Goal: Check status: Check status

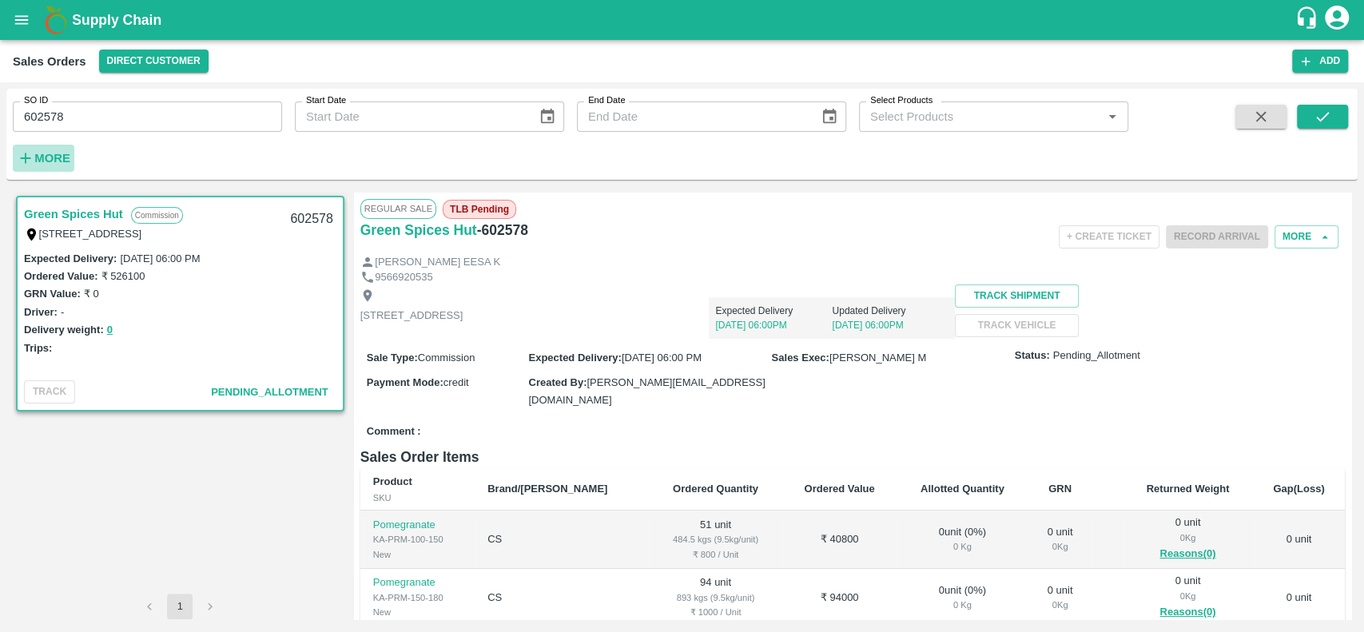
click at [39, 159] on strong "More" at bounding box center [52, 158] width 36 height 13
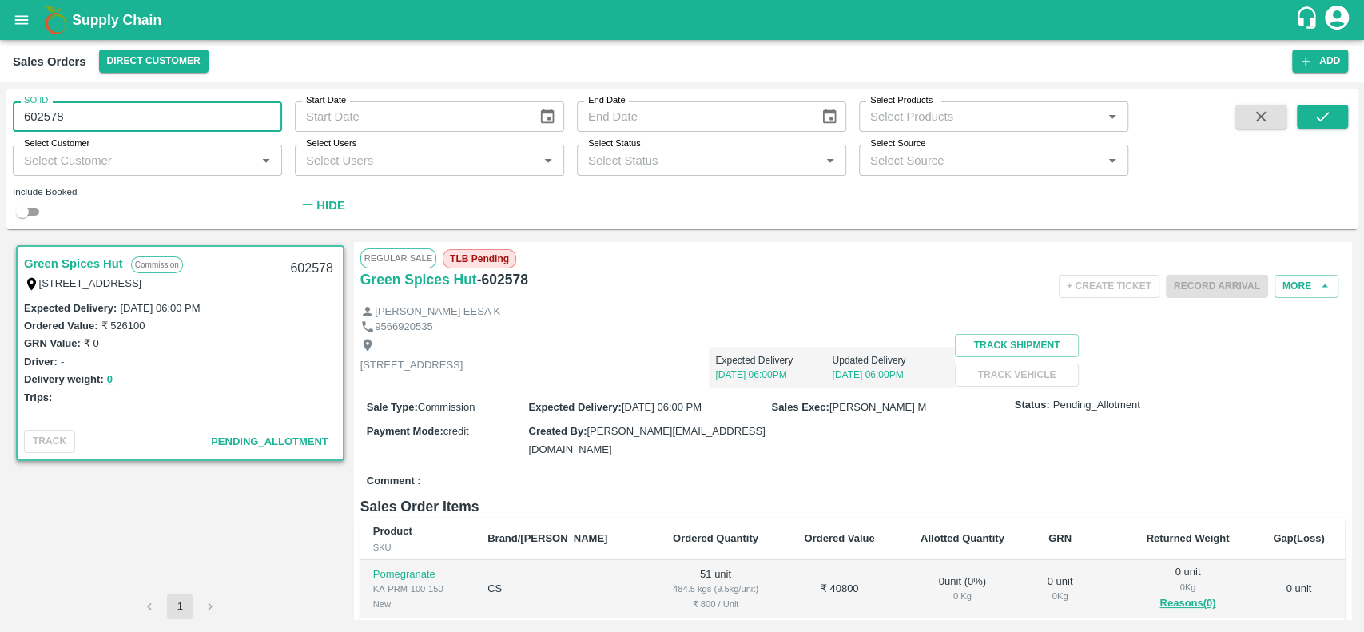
drag, startPoint x: 74, startPoint y: 109, endPoint x: 21, endPoint y: 112, distance: 52.8
click at [21, 112] on input "602578" at bounding box center [147, 116] width 269 height 30
type input "602578"
click at [700, 222] on div "SO ID SO ID Start Date Start Date End Date End Date Select Products Select Prod…" at bounding box center [681, 159] width 1351 height 128
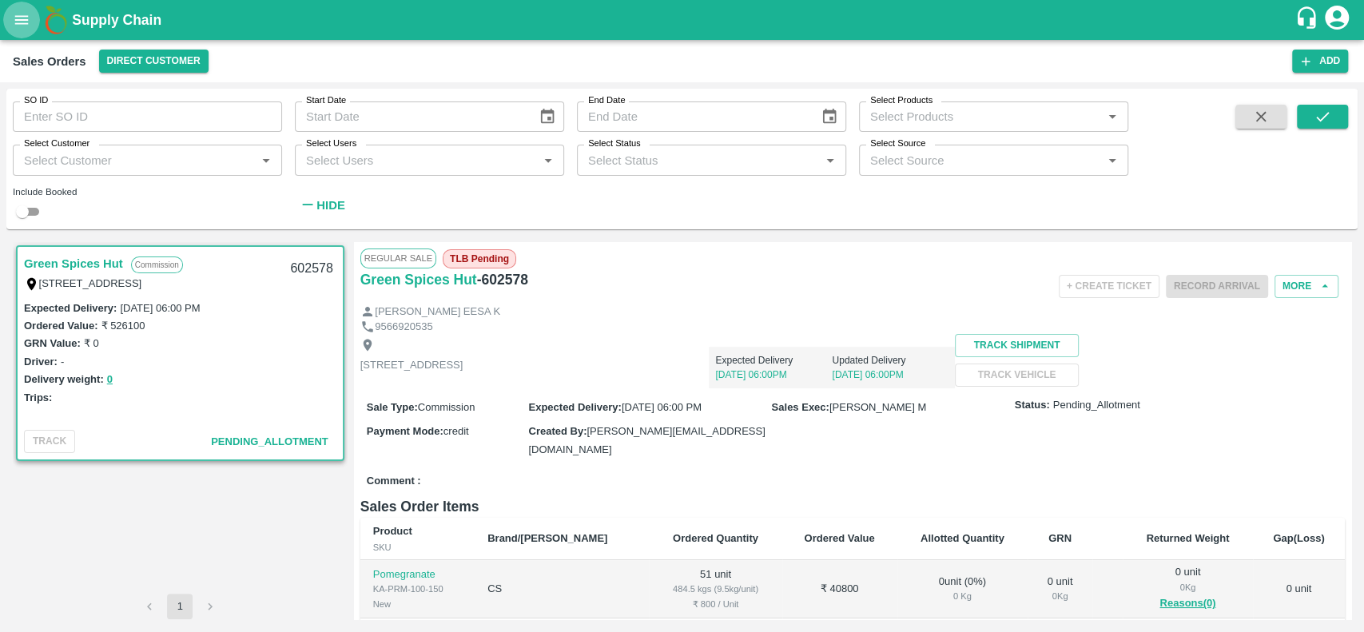
click at [22, 24] on icon "open drawer" at bounding box center [22, 20] width 18 height 18
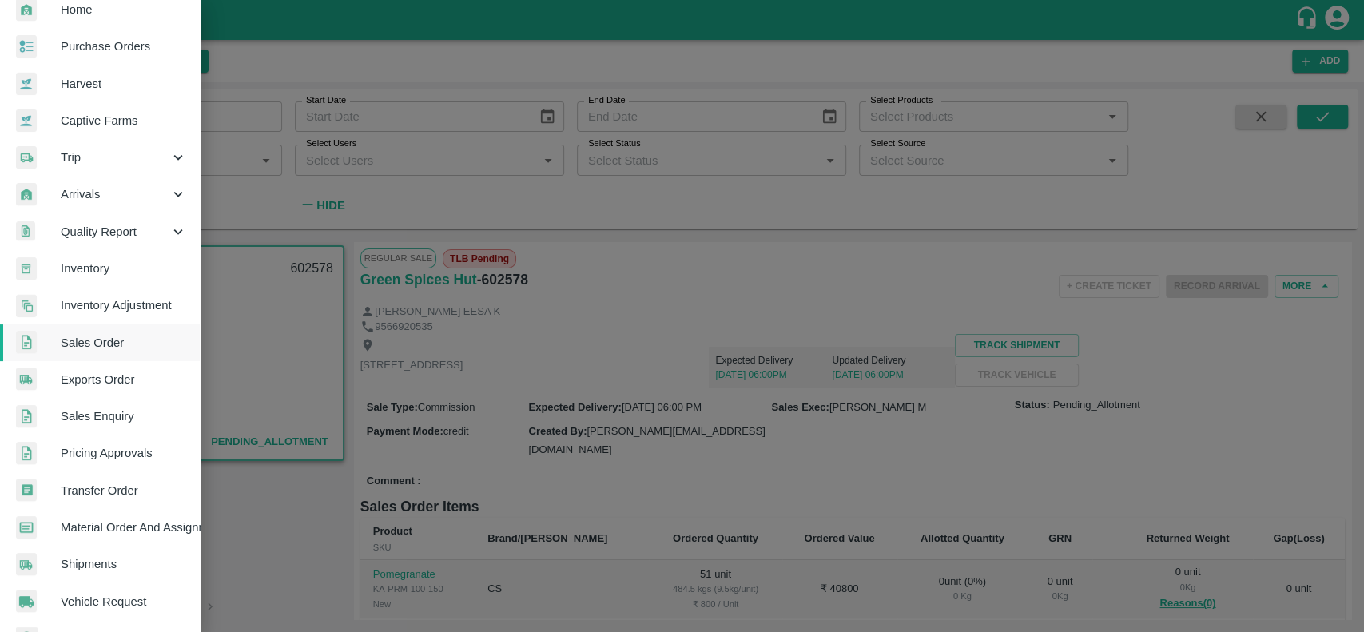
scroll to position [57, 0]
click at [60, 146] on div "Trip" at bounding box center [100, 156] width 200 height 37
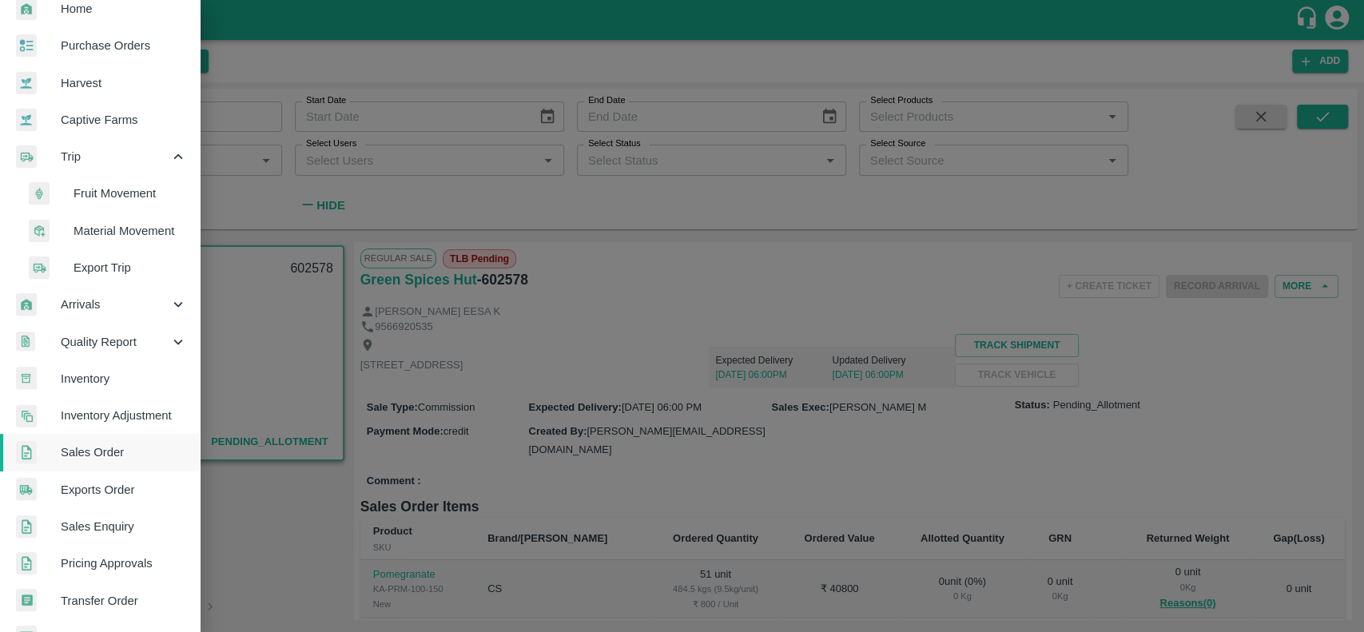
click at [81, 196] on span "Fruit Movement" at bounding box center [130, 194] width 113 height 18
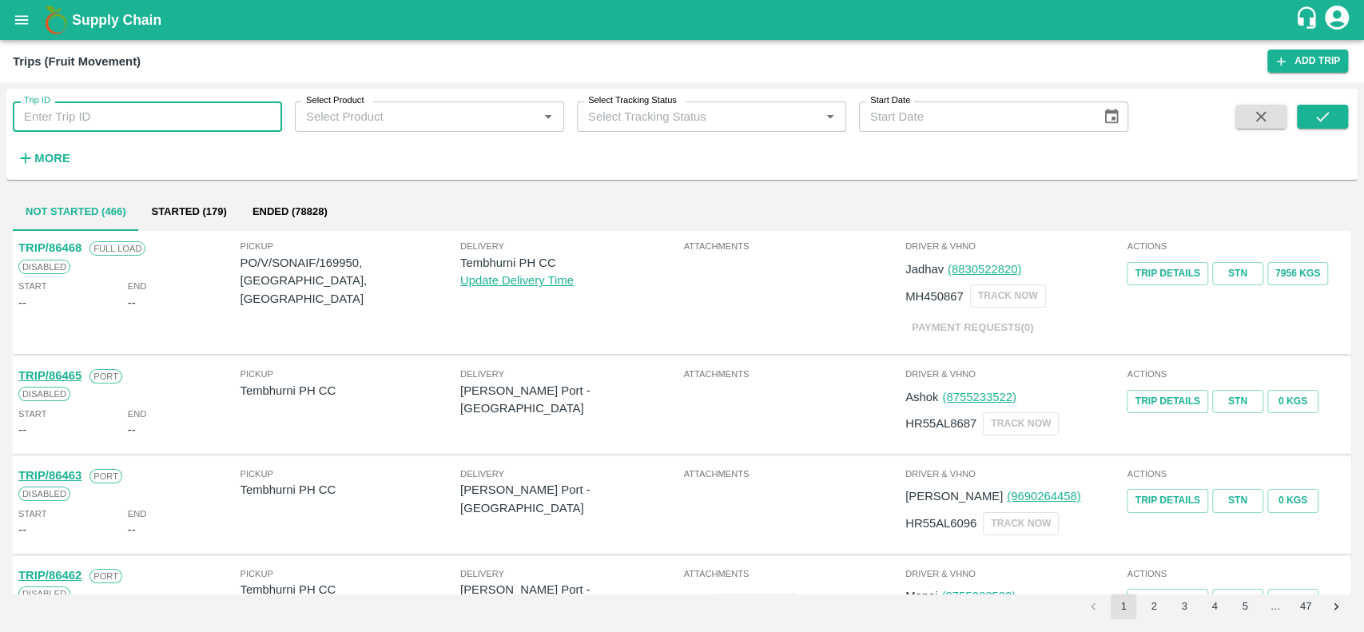
click at [57, 117] on input "Trip ID" at bounding box center [147, 116] width 269 height 30
type input "70850"
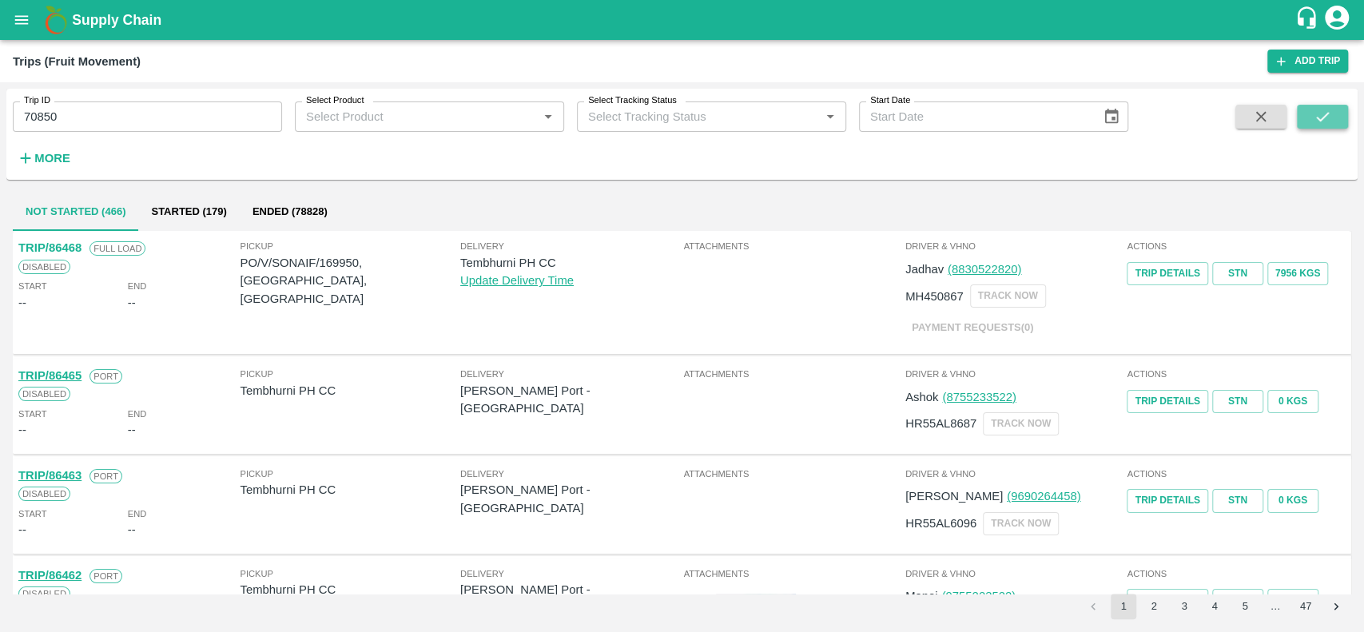
click at [1317, 118] on icon "submit" at bounding box center [1322, 117] width 13 height 10
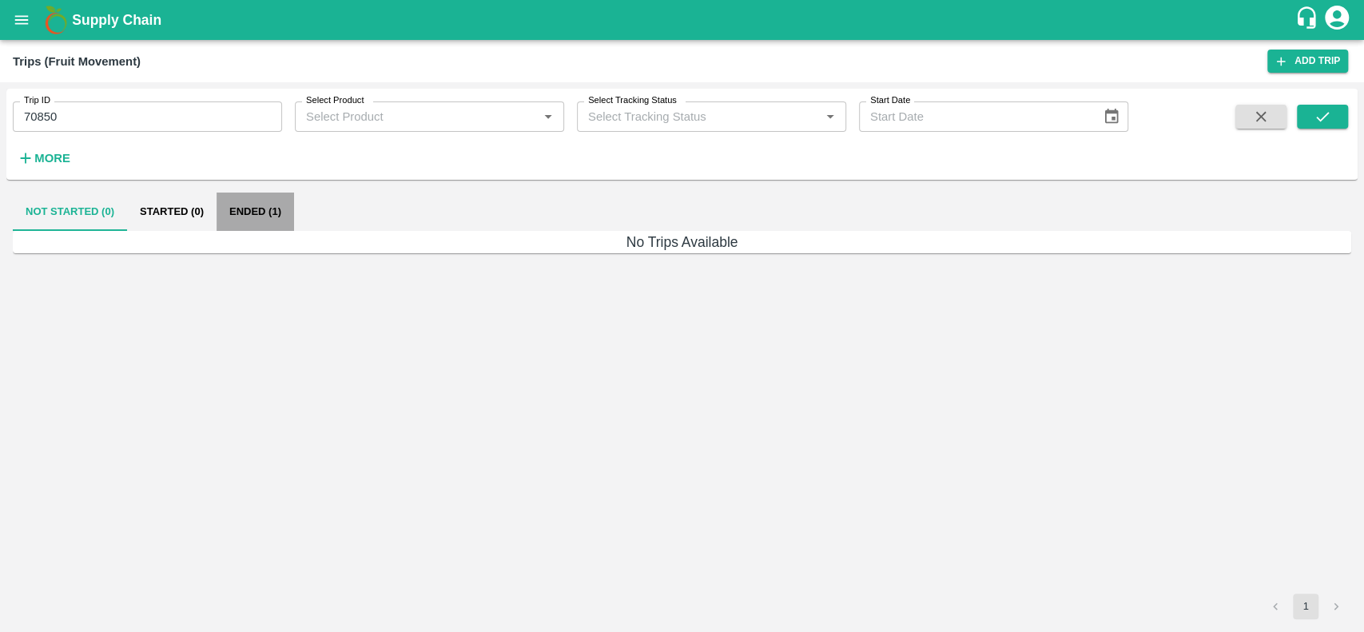
click at [224, 214] on button "Ended (1)" at bounding box center [256, 212] width 78 height 38
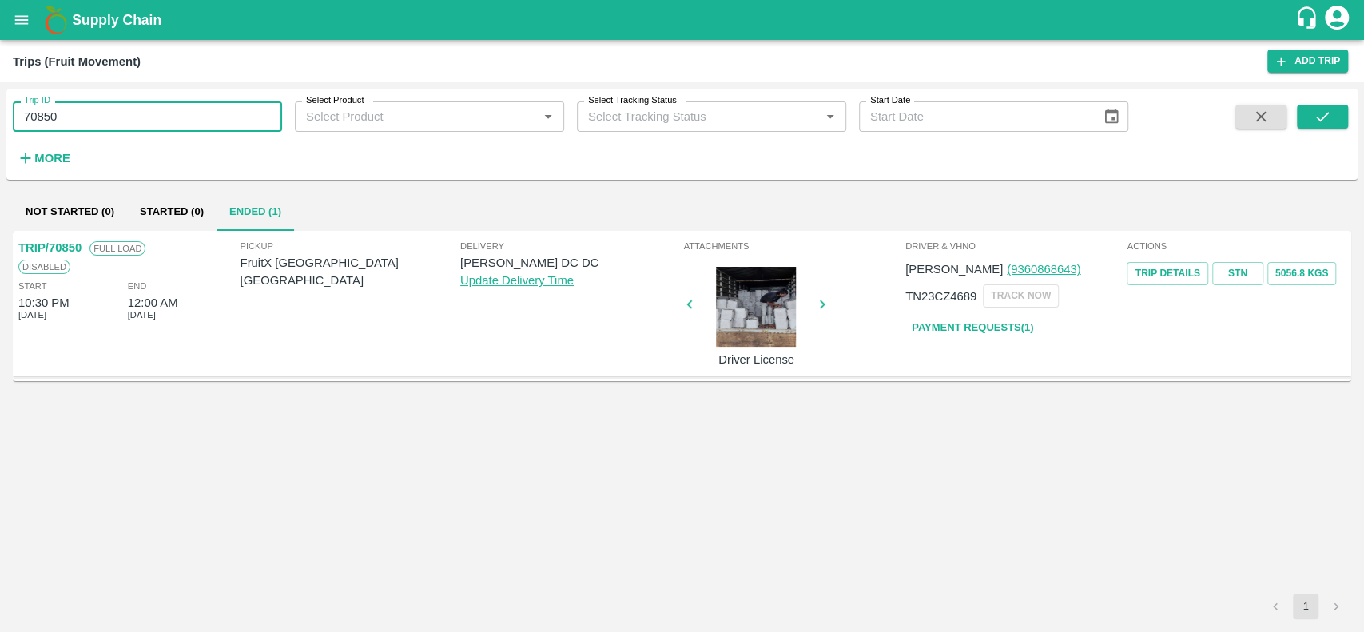
drag, startPoint x: 58, startPoint y: 112, endPoint x: 20, endPoint y: 114, distance: 38.4
click at [20, 114] on input "70850" at bounding box center [147, 116] width 269 height 30
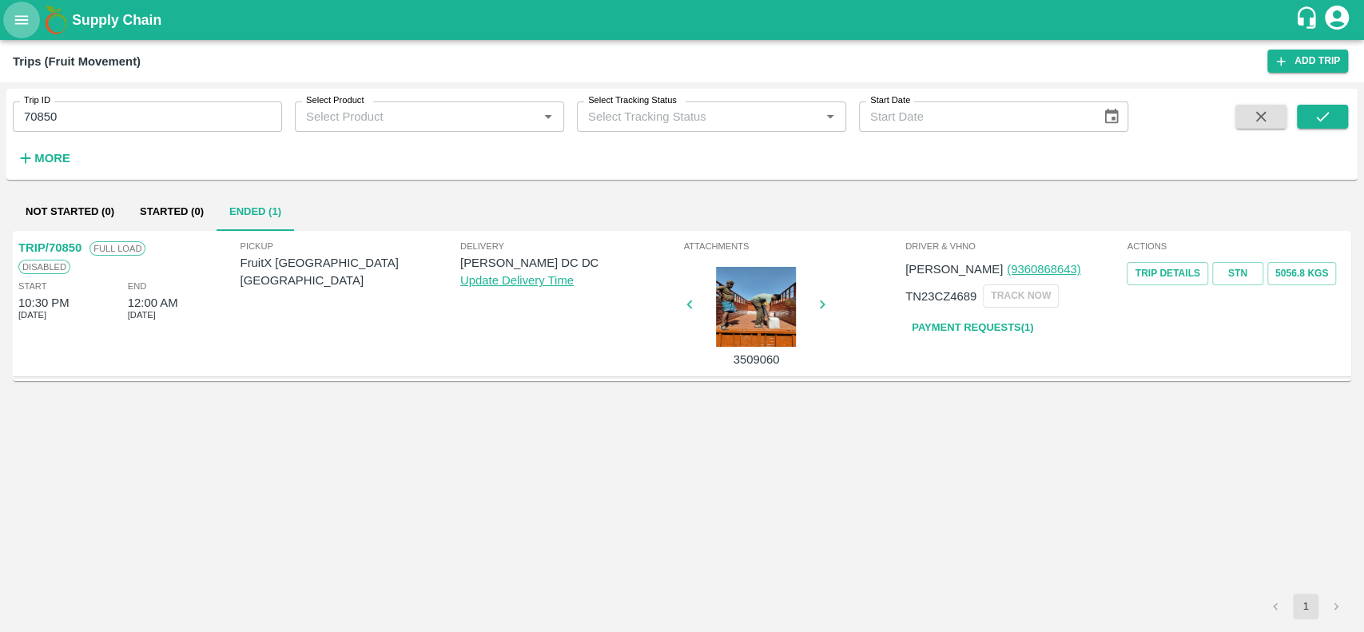
click at [19, 22] on icon "open drawer" at bounding box center [22, 20] width 18 height 18
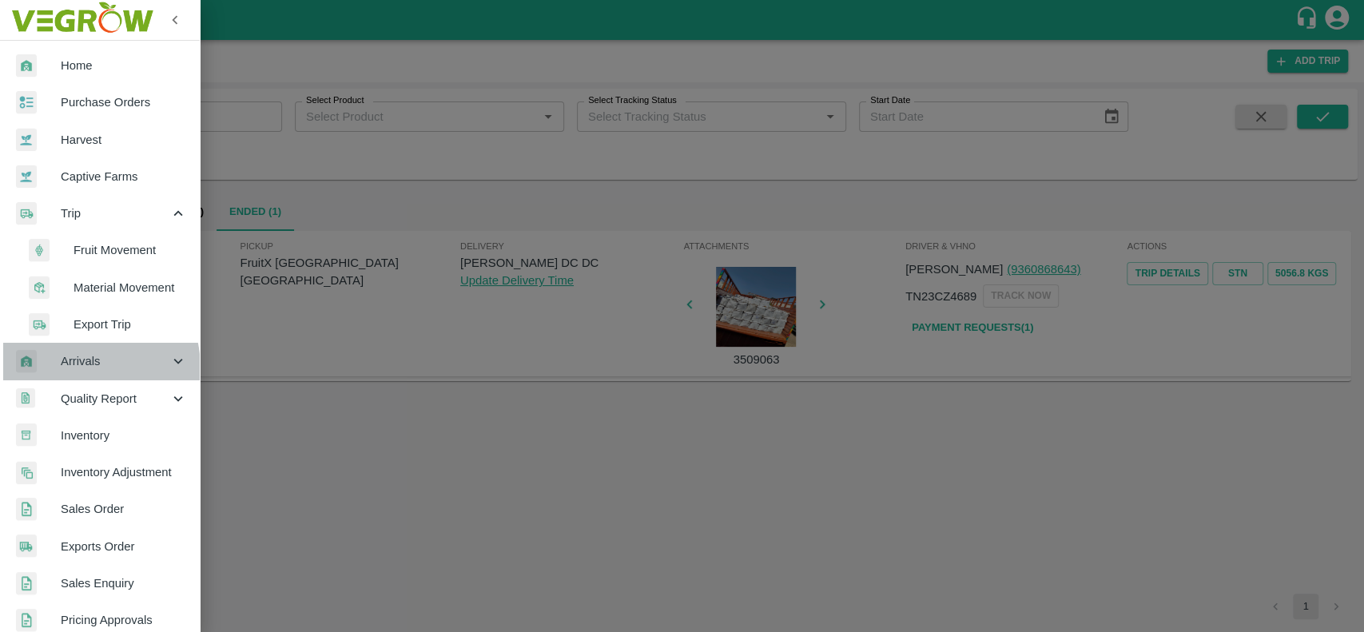
click at [72, 368] on span "Arrivals" at bounding box center [115, 361] width 109 height 18
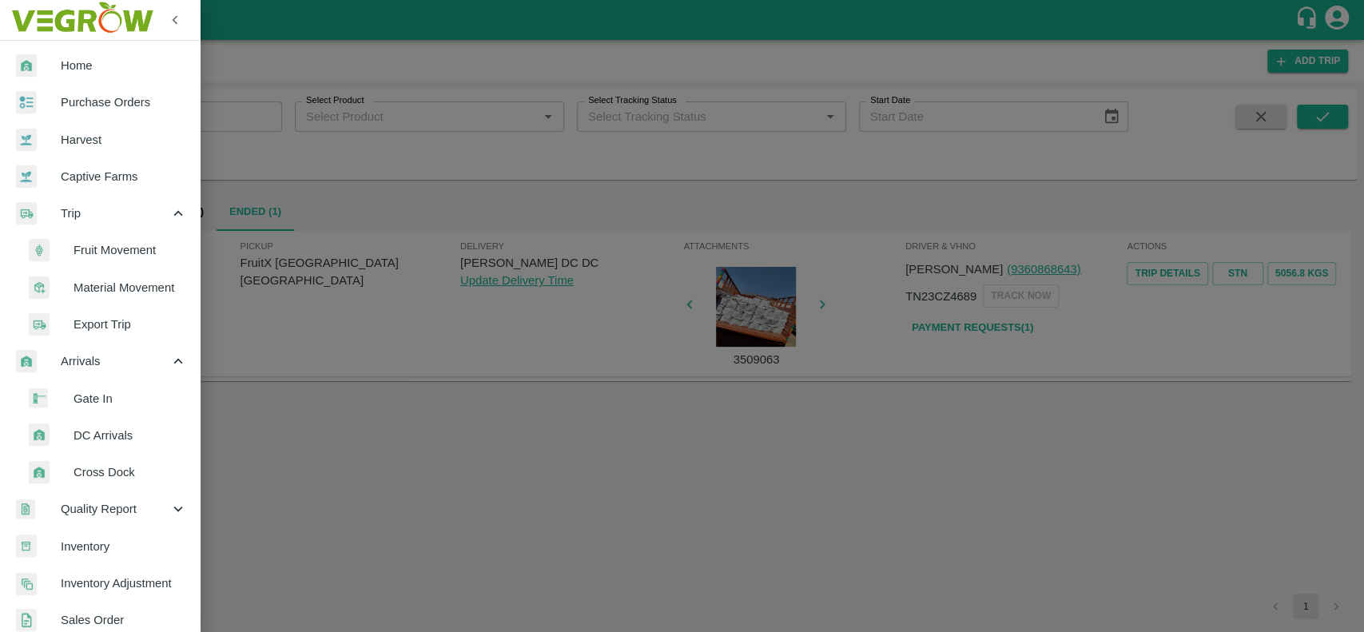
click at [81, 438] on span "DC Arrivals" at bounding box center [130, 436] width 113 height 18
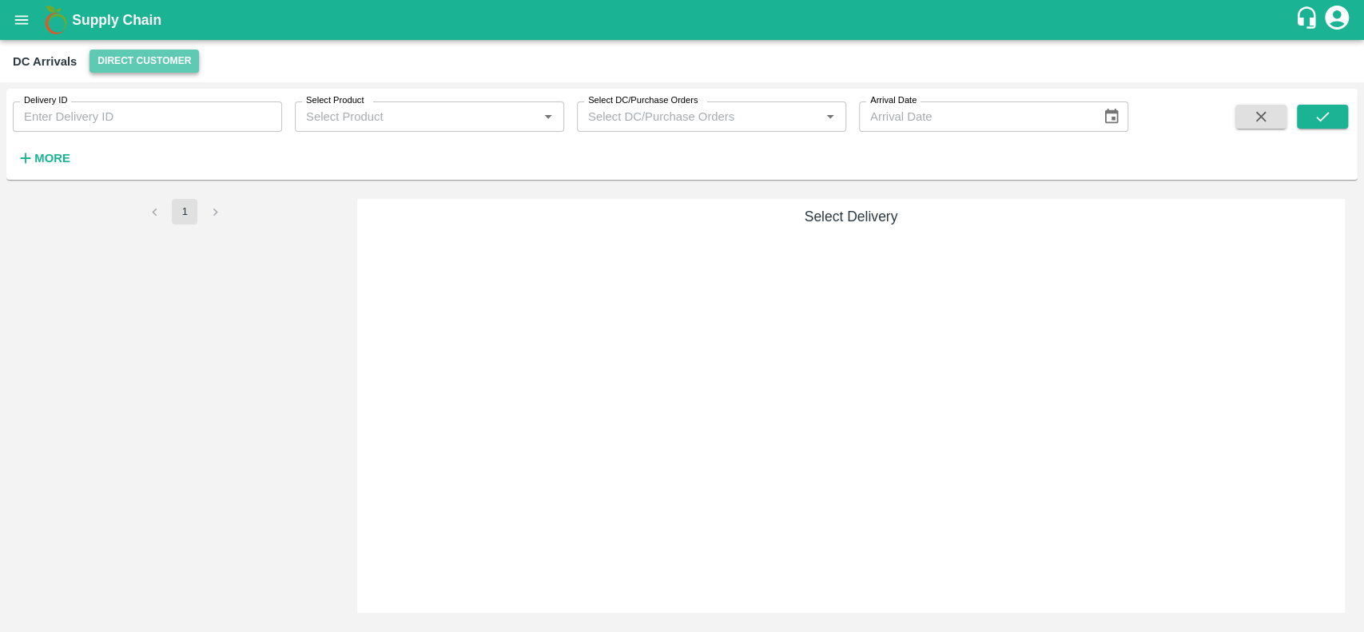
click at [132, 59] on button "Direct Customer" at bounding box center [143, 61] width 109 height 23
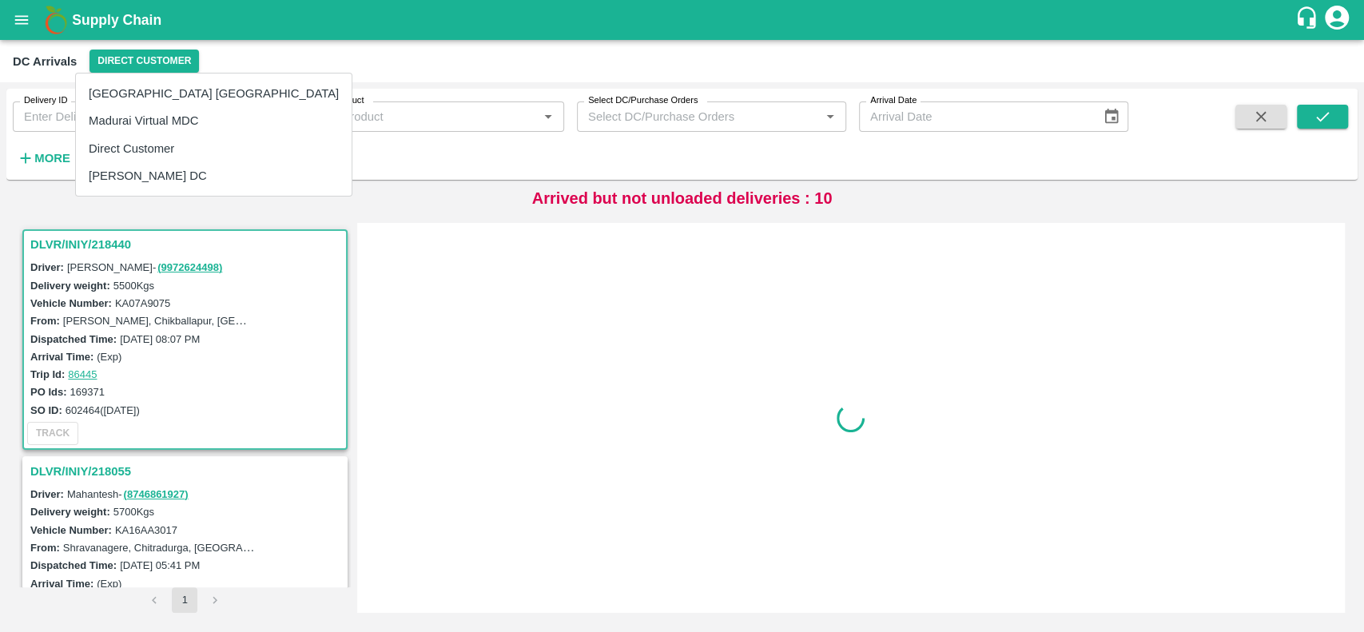
click at [89, 173] on li "[PERSON_NAME] DC" at bounding box center [214, 175] width 276 height 27
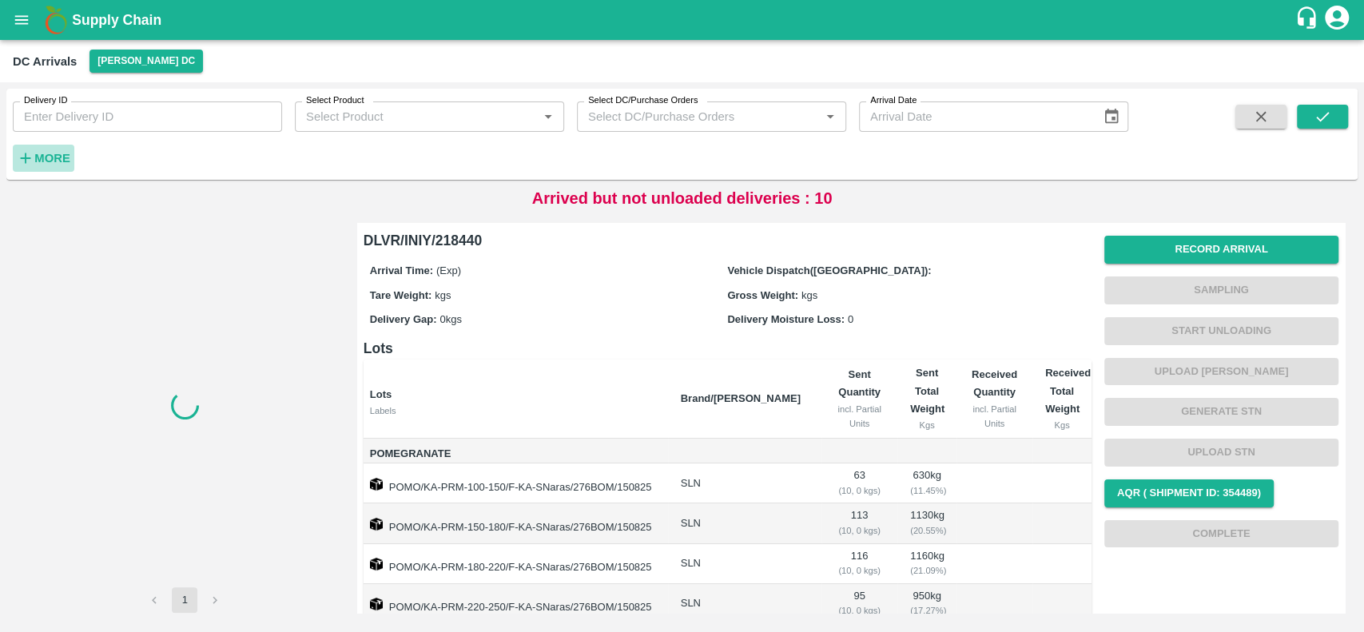
click at [48, 161] on strong "More" at bounding box center [52, 158] width 36 height 13
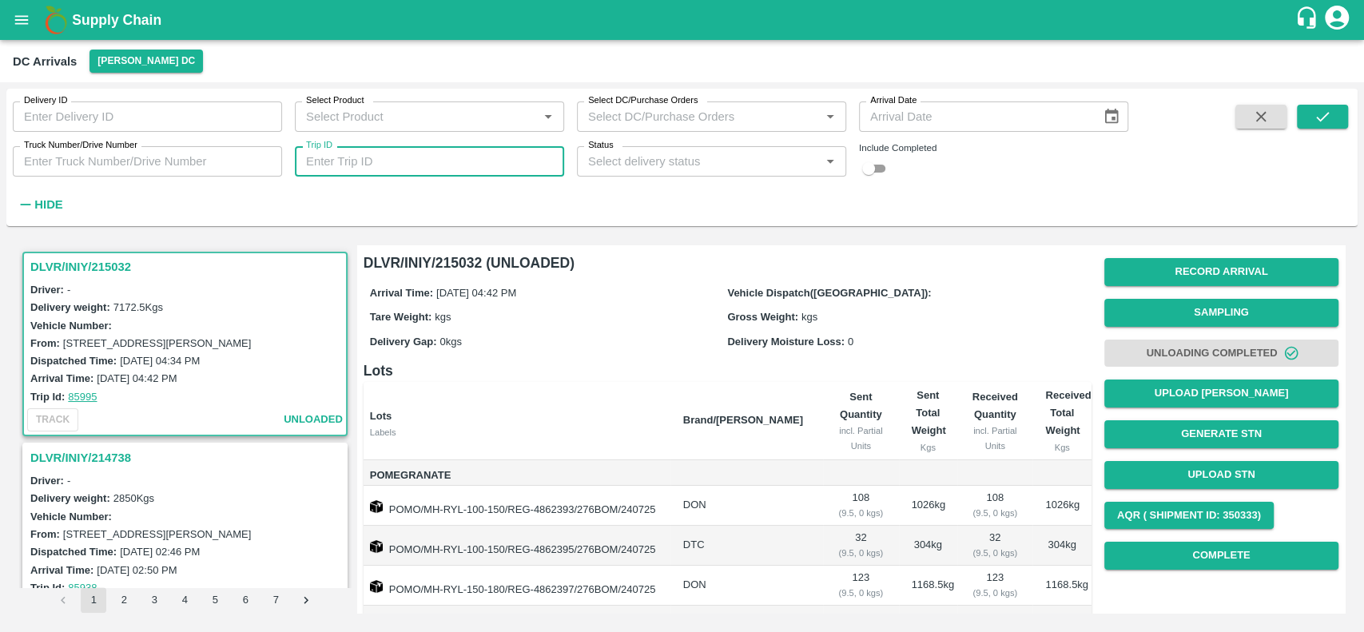
click at [304, 171] on input "Trip ID" at bounding box center [429, 161] width 269 height 30
paste input "70850"
type input "70850"
click at [1317, 115] on icon "submit" at bounding box center [1323, 117] width 18 height 18
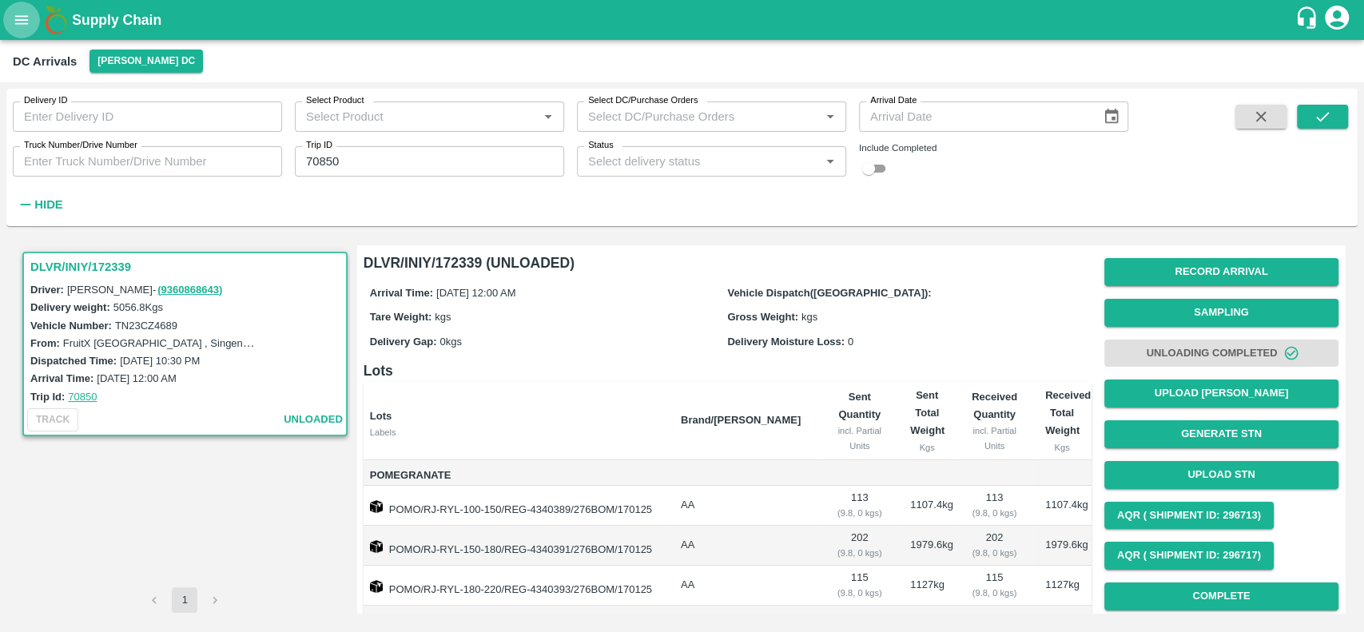
click at [24, 17] on icon "open drawer" at bounding box center [22, 20] width 18 height 18
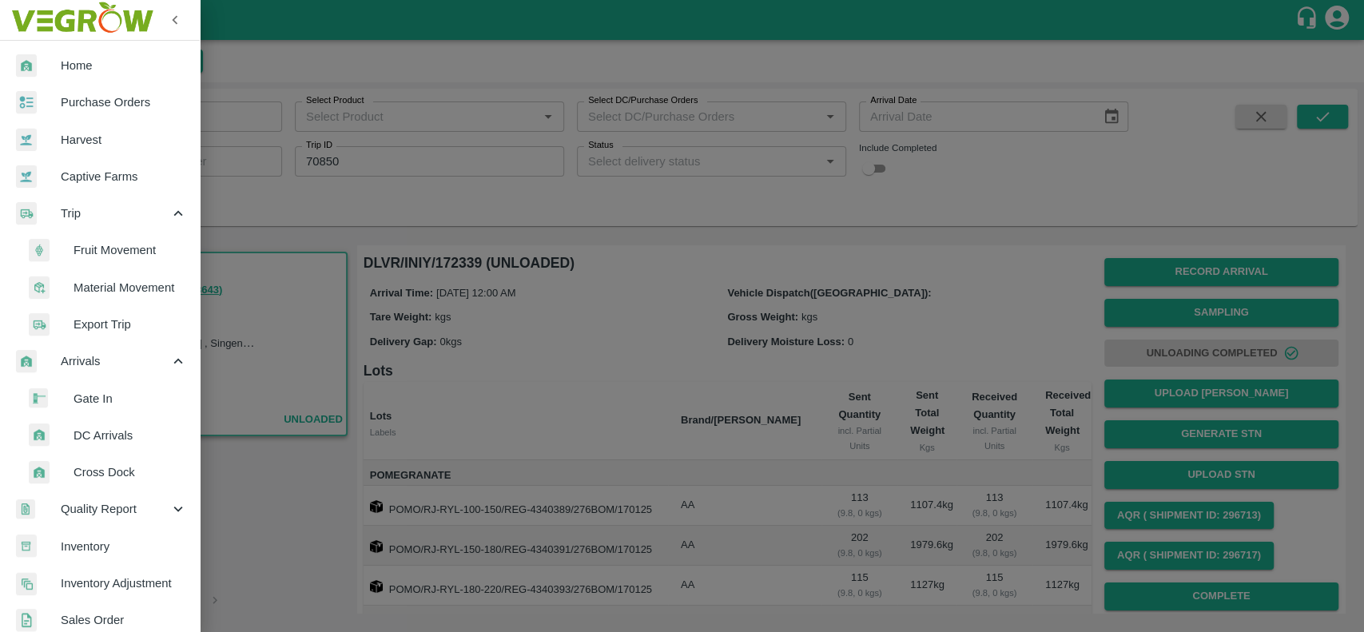
click at [237, 511] on div at bounding box center [682, 316] width 1364 height 632
